Goal: Navigation & Orientation: Find specific page/section

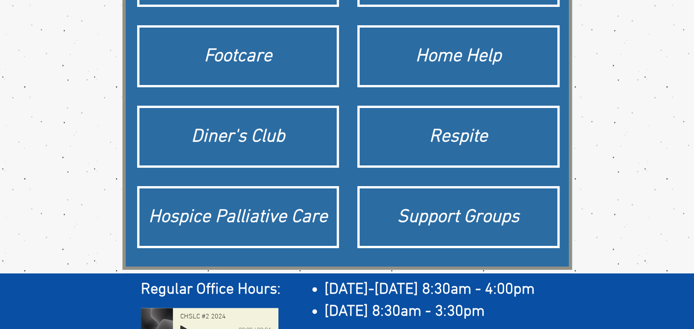
scroll to position [214, 0]
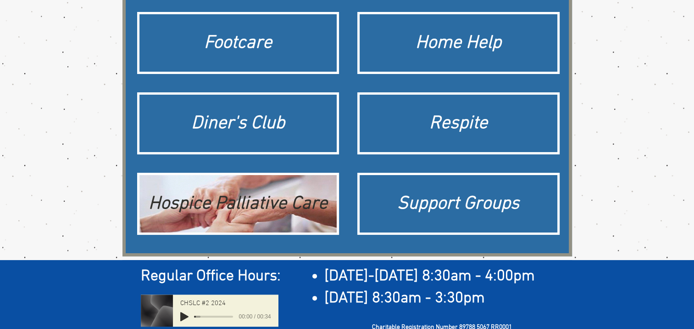
click at [292, 206] on div "Hospice Palliative Care" at bounding box center [238, 204] width 189 height 26
click at [225, 207] on div "Hospice Palliative Care" at bounding box center [238, 204] width 189 height 26
click at [216, 203] on div "Hospice Palliative Care" at bounding box center [238, 204] width 189 height 26
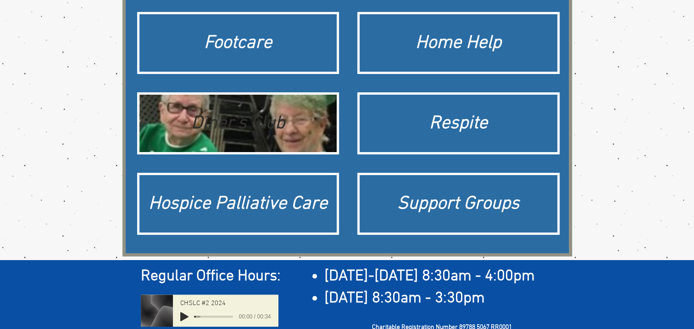
click at [223, 117] on div "Diner's Club" at bounding box center [238, 124] width 189 height 26
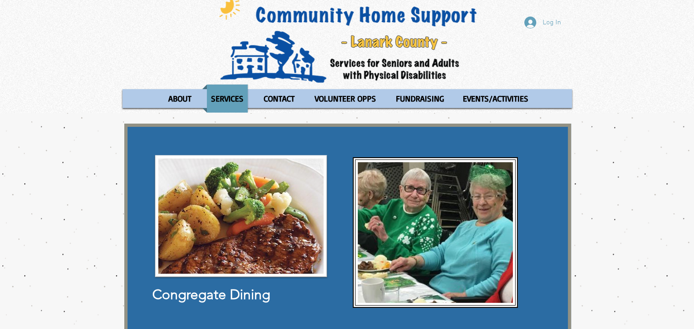
scroll to position [6, 0]
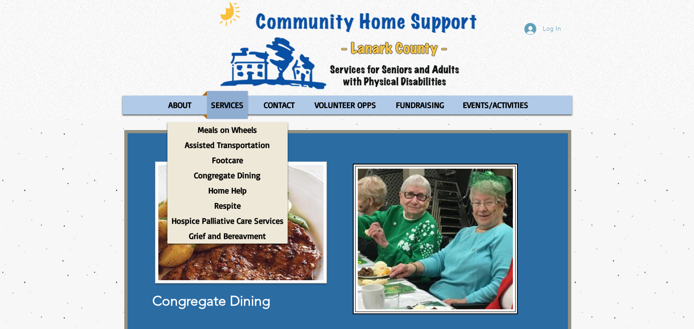
click at [233, 98] on p "SERVICES" at bounding box center [227, 105] width 41 height 28
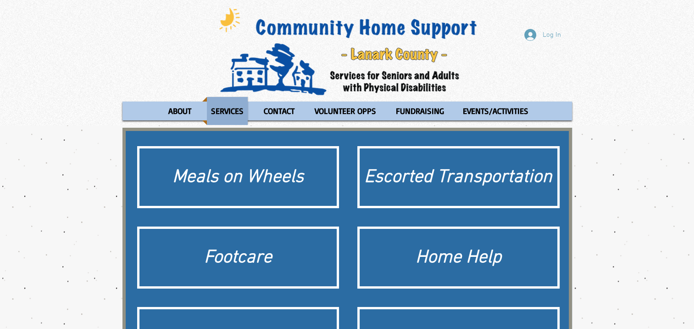
click at [235, 99] on p "SERVICES" at bounding box center [227, 111] width 41 height 28
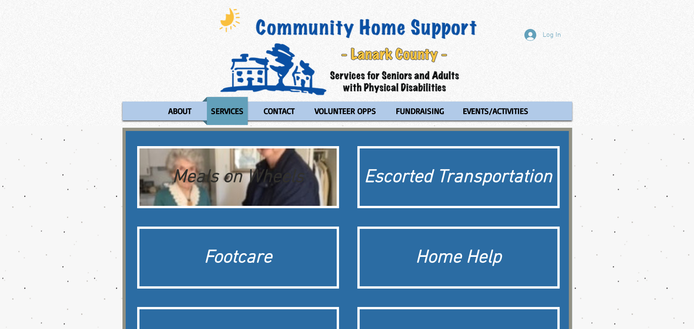
click at [211, 177] on div "Meals on Wheels" at bounding box center [238, 177] width 189 height 26
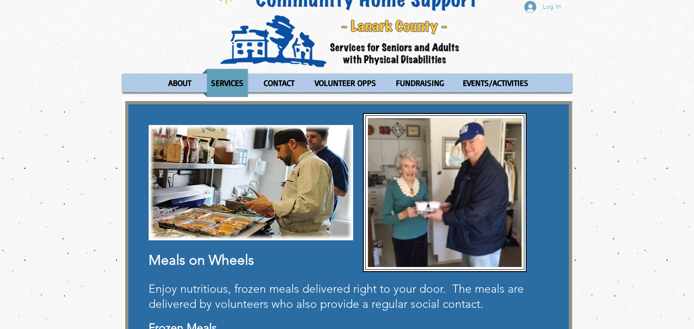
scroll to position [1, 0]
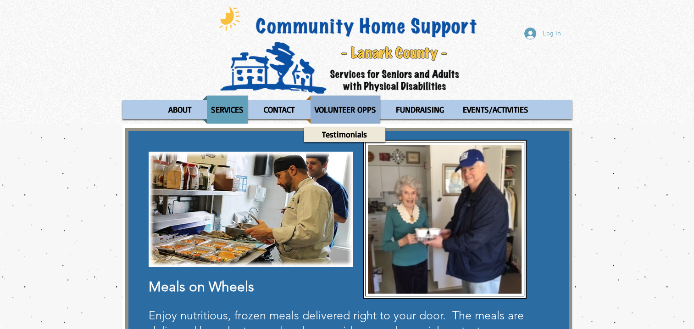
click at [339, 111] on p "VOLUNTEER OPPS" at bounding box center [346, 109] width 70 height 28
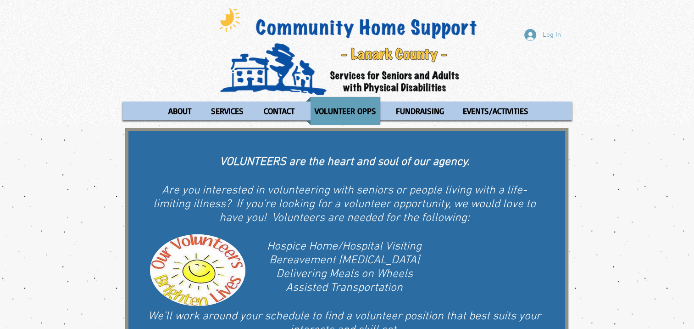
click at [692, 74] on div "Log In ABOUT OUR STORIES Diner's Club Stories MOW Stories Lois's Journey Ryan's…" at bounding box center [347, 62] width 694 height 125
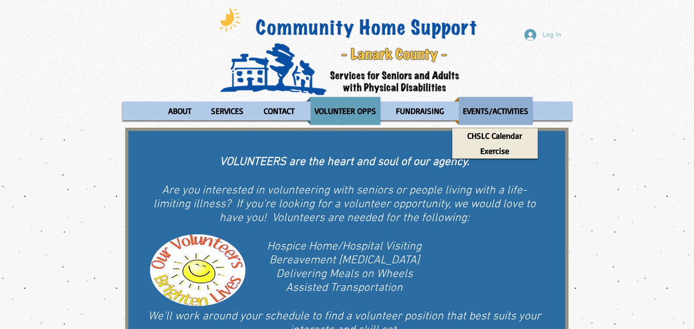
click at [505, 106] on p "EVENTS/ACTIVITIES" at bounding box center [496, 111] width 74 height 28
